Goal: Navigation & Orientation: Find specific page/section

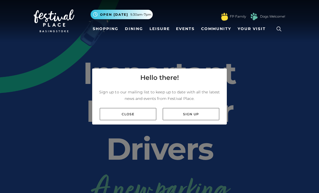
click at [147, 120] on link "Close" at bounding box center [128, 114] width 56 height 12
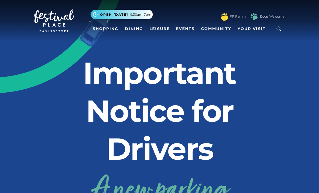
click at [139, 28] on link "Dining" at bounding box center [134, 29] width 22 height 10
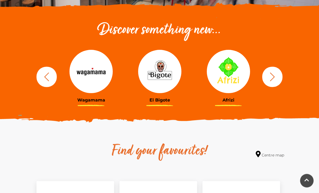
scroll to position [178, 0]
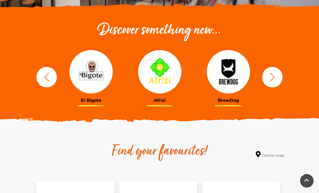
click at [274, 76] on icon "button" at bounding box center [272, 76] width 5 height 9
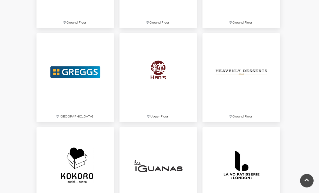
scroll to position [982, 0]
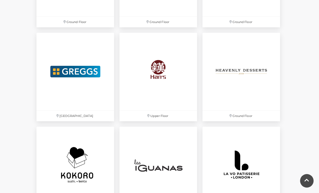
click at [158, 72] on img at bounding box center [158, 72] width 78 height 78
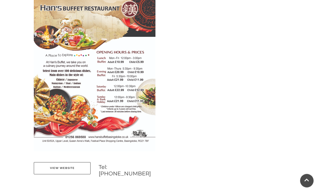
scroll to position [301, 0]
click at [70, 166] on link "View Website" at bounding box center [62, 168] width 57 height 12
